Goal: Subscribe to service/newsletter

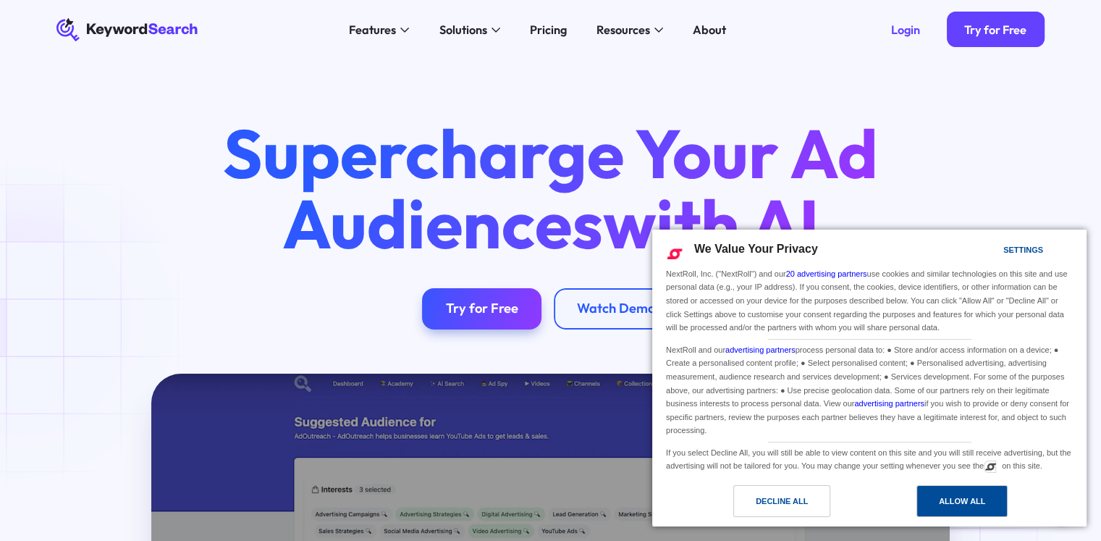
click at [979, 507] on div "Allow All" at bounding box center [962, 501] width 46 height 16
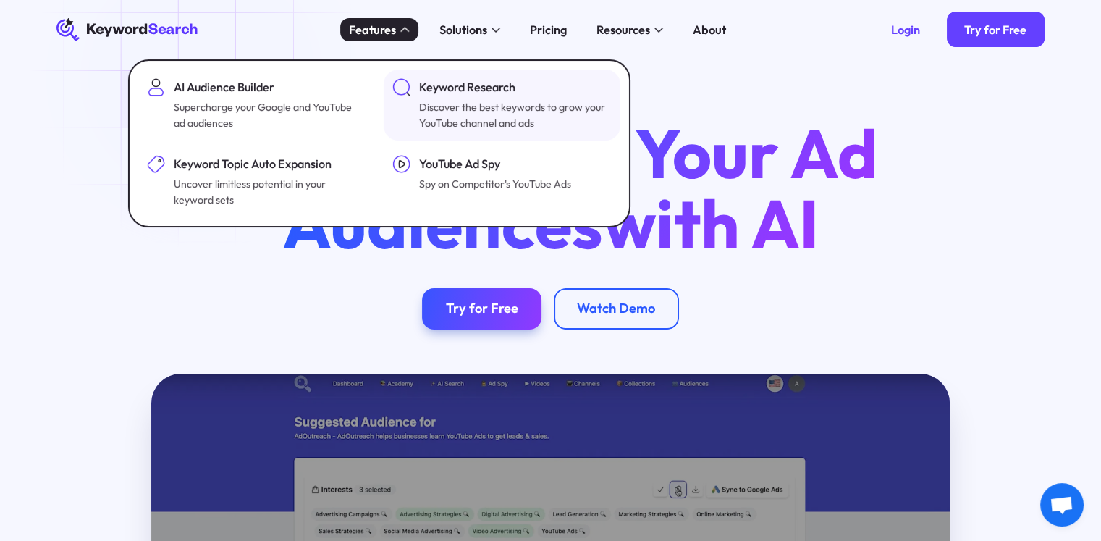
click at [434, 99] on div "Discover the best keywords to grow your YouTube channel and ads" at bounding box center [513, 115] width 189 height 33
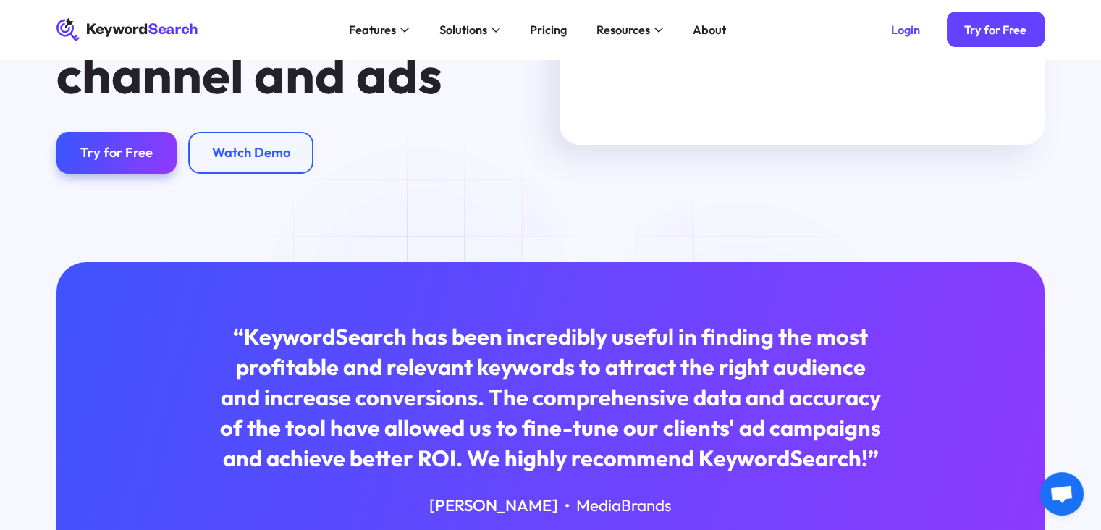
scroll to position [217, 0]
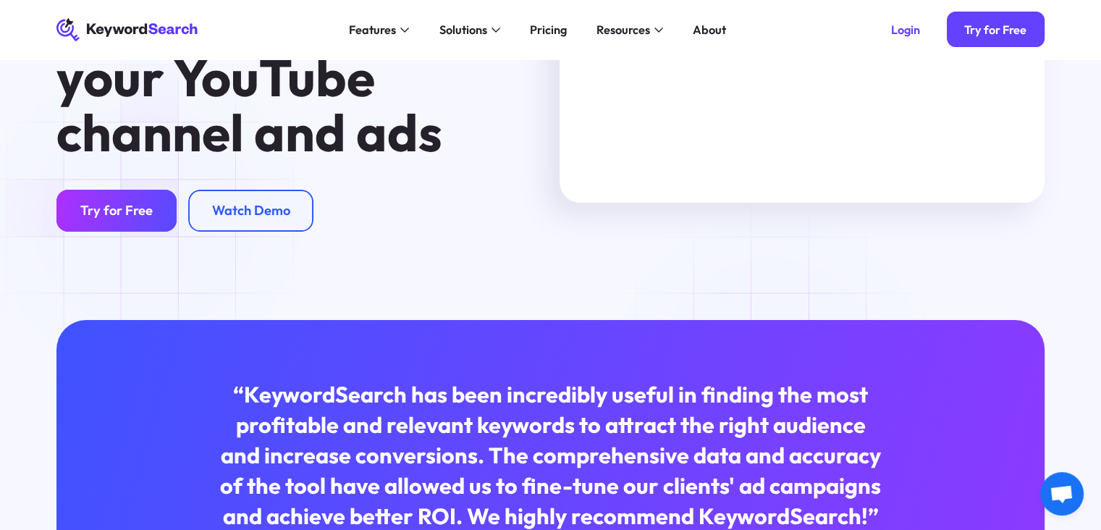
click at [147, 222] on link "Try for Free" at bounding box center [115, 210] width 119 height 41
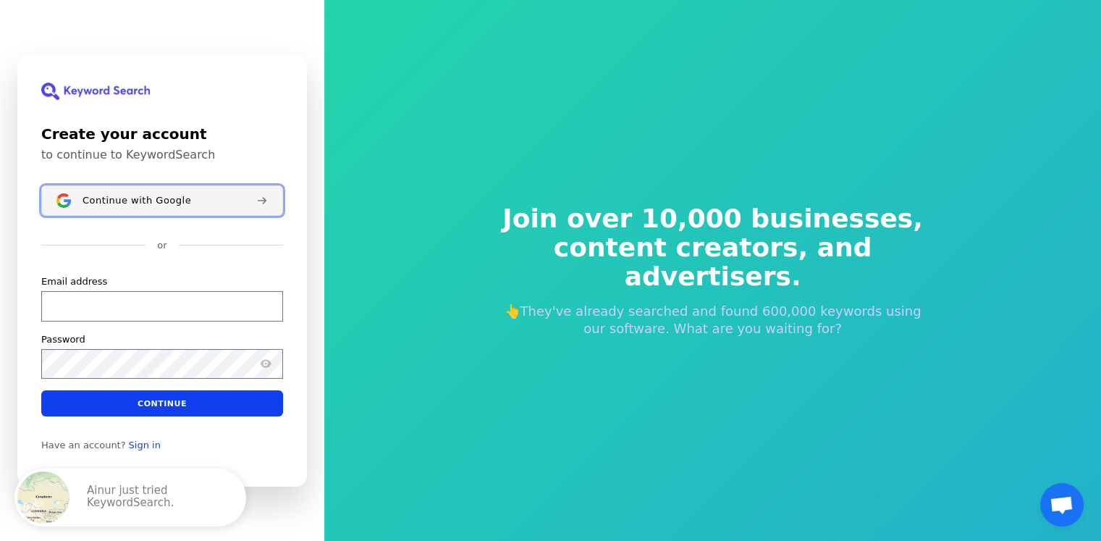
click at [113, 200] on span "Continue with Google" at bounding box center [137, 201] width 109 height 12
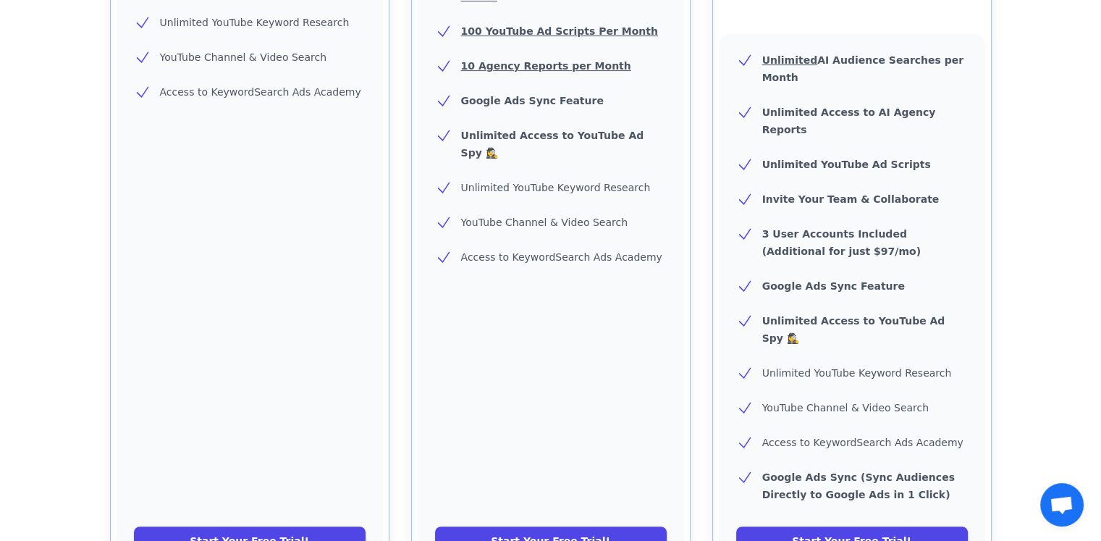
scroll to position [362, 0]
